Goal: Task Accomplishment & Management: Manage account settings

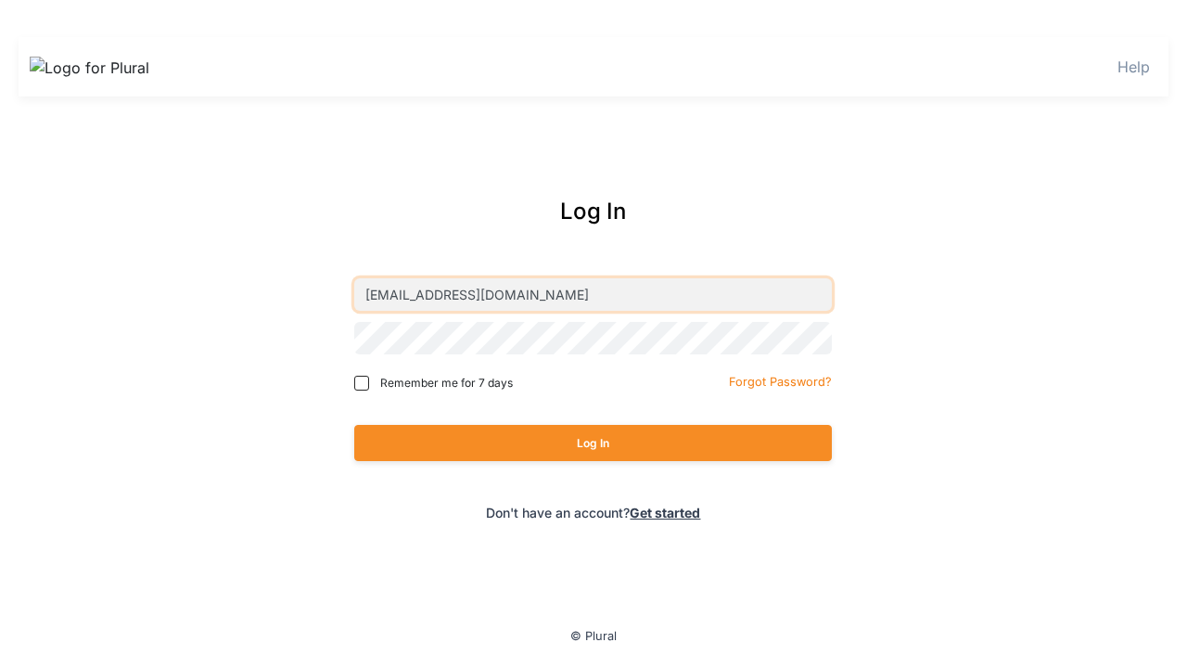
type input "[EMAIL_ADDRESS][DOMAIN_NAME]"
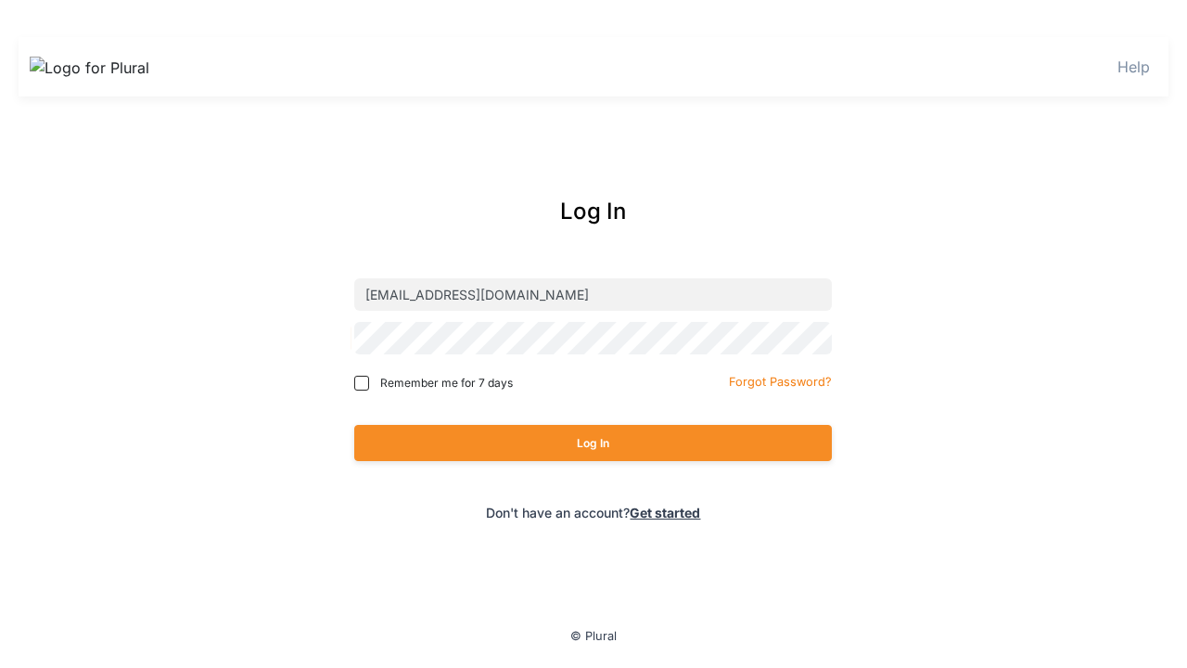
click at [593, 442] on button "Log In" at bounding box center [593, 443] width 478 height 36
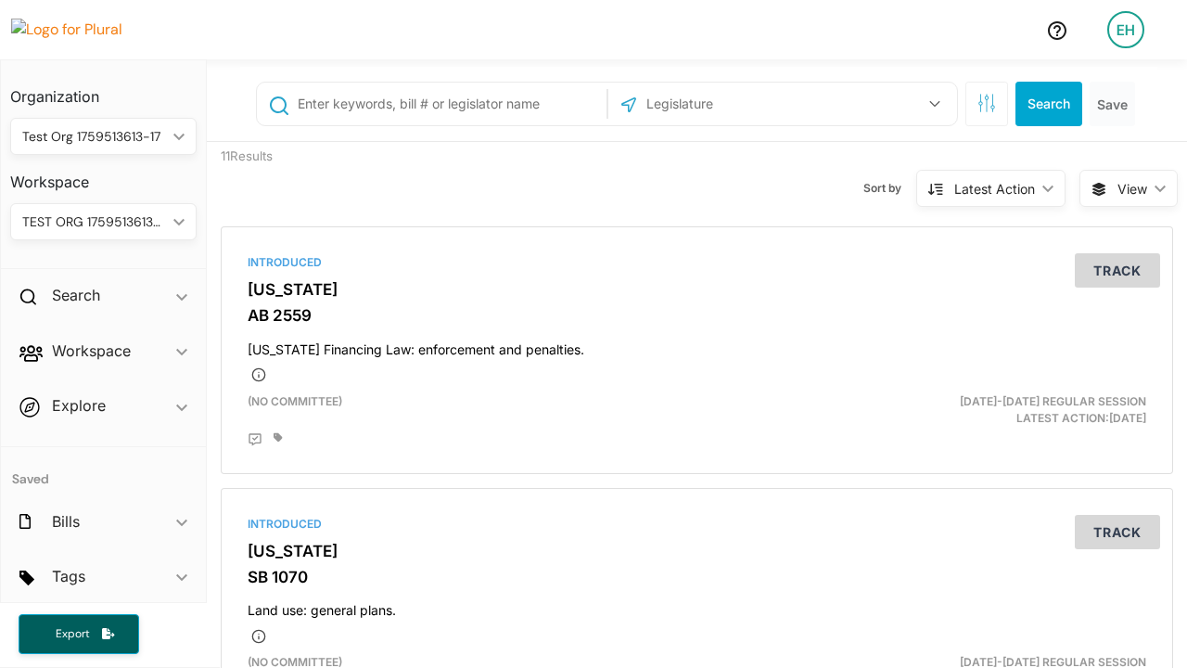
click at [1126, 30] on div "EH" at bounding box center [1125, 29] width 37 height 37
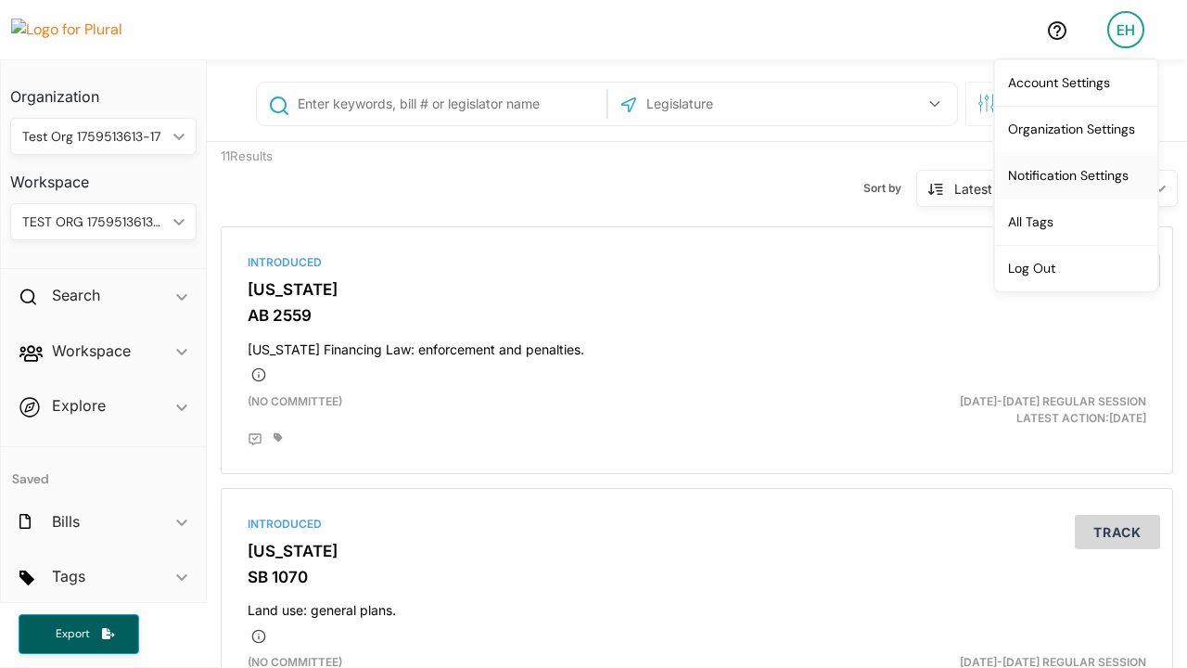
click at [1076, 174] on link "Notification Settings" at bounding box center [1076, 175] width 162 height 46
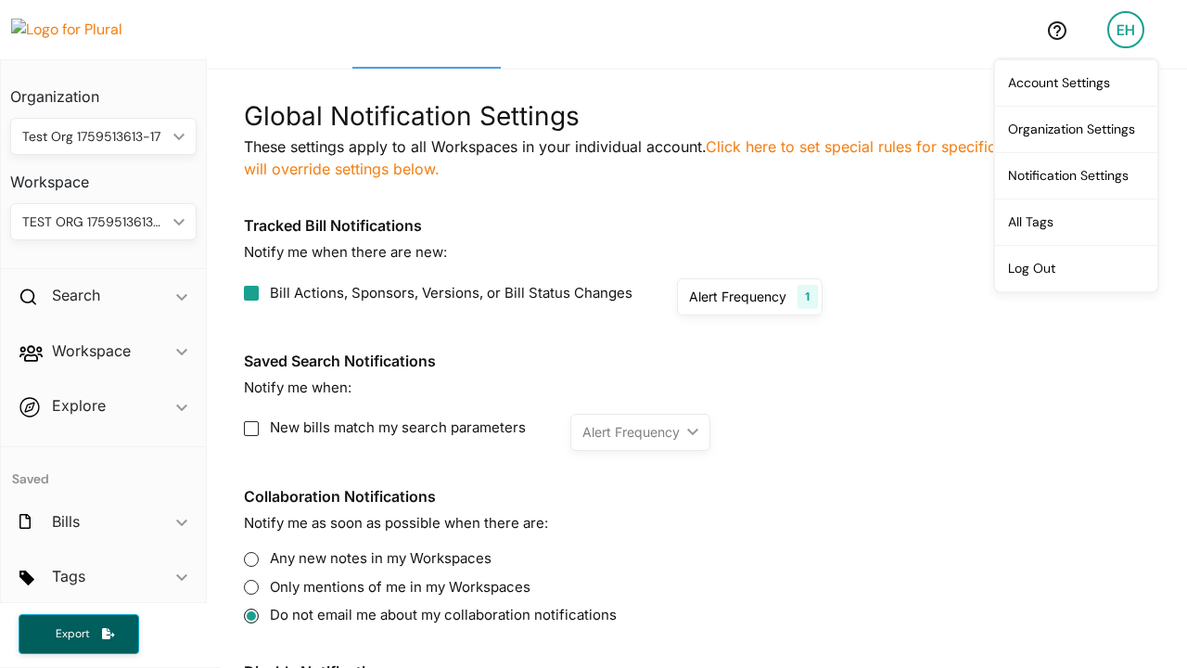
scroll to position [111, 0]
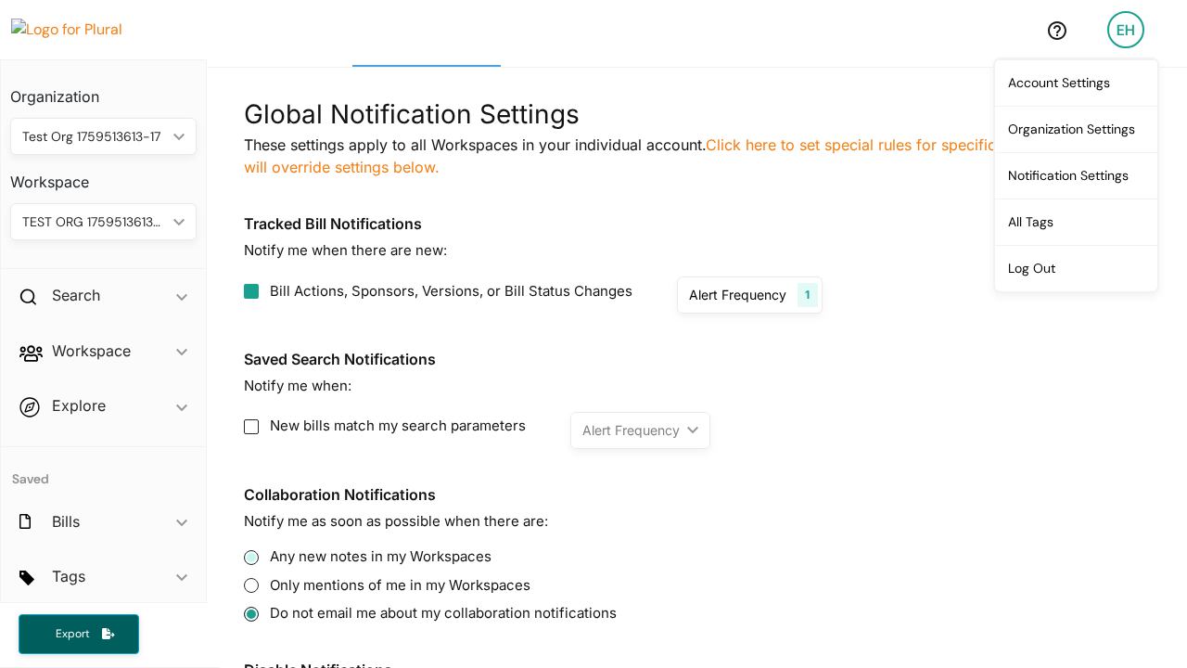
click at [250, 555] on input "Any new notes in my Workspaces" at bounding box center [251, 557] width 15 height 15
